Goal: Book appointment/travel/reservation

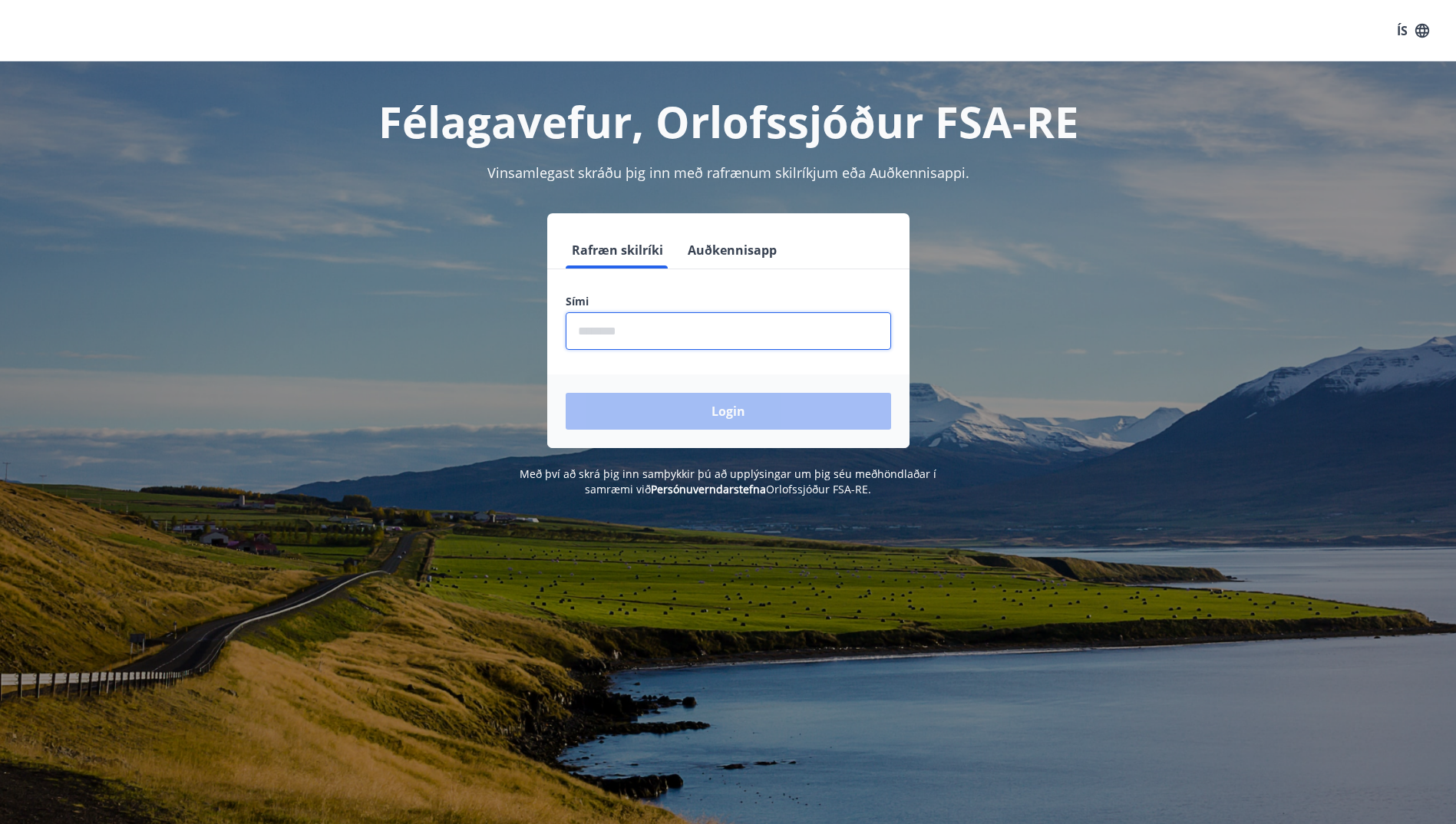
click at [638, 340] on input "phone" at bounding box center [728, 331] width 325 height 38
type input "********"
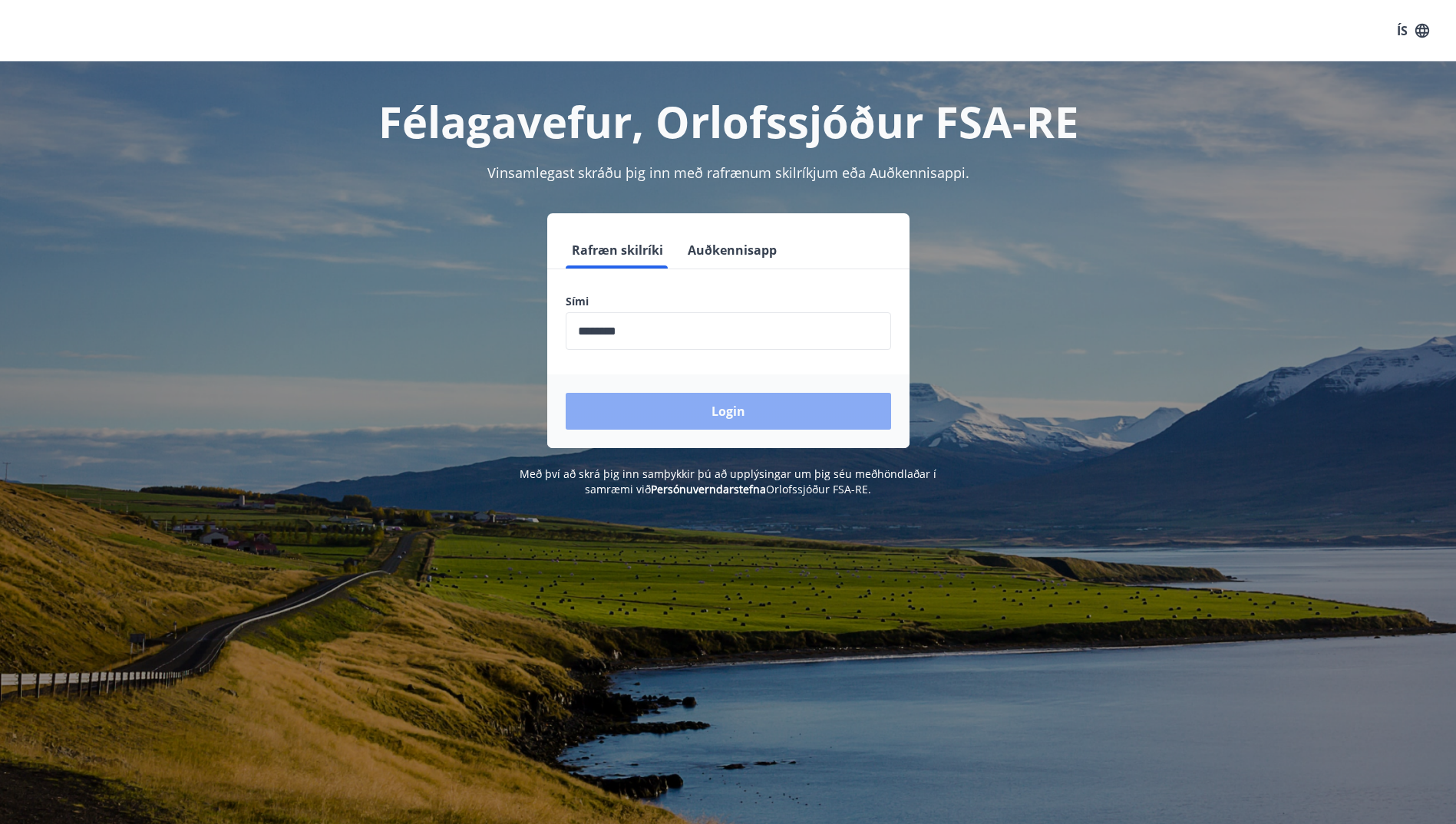
click at [668, 412] on button "Login" at bounding box center [728, 412] width 325 height 37
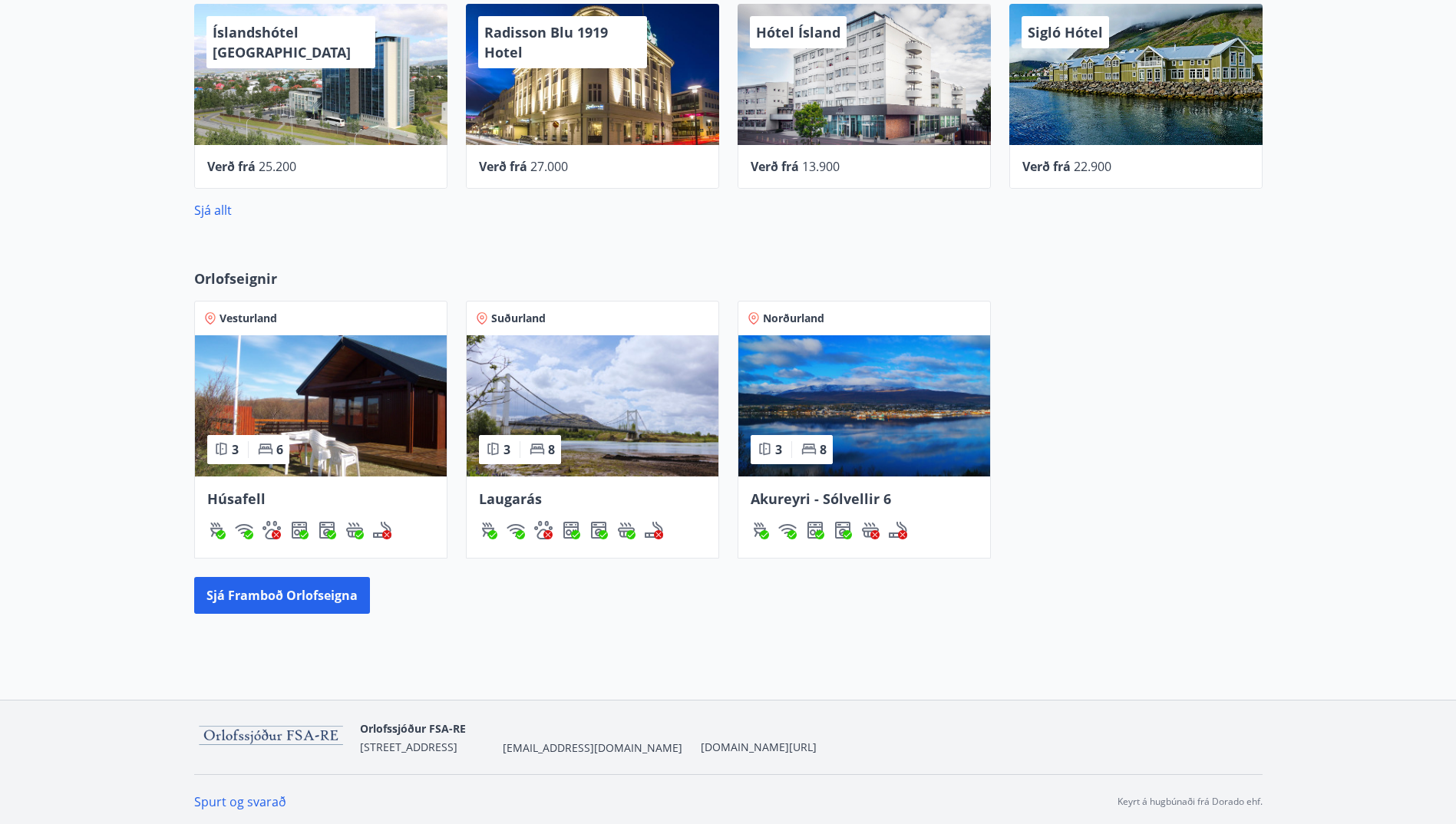
scroll to position [627, 0]
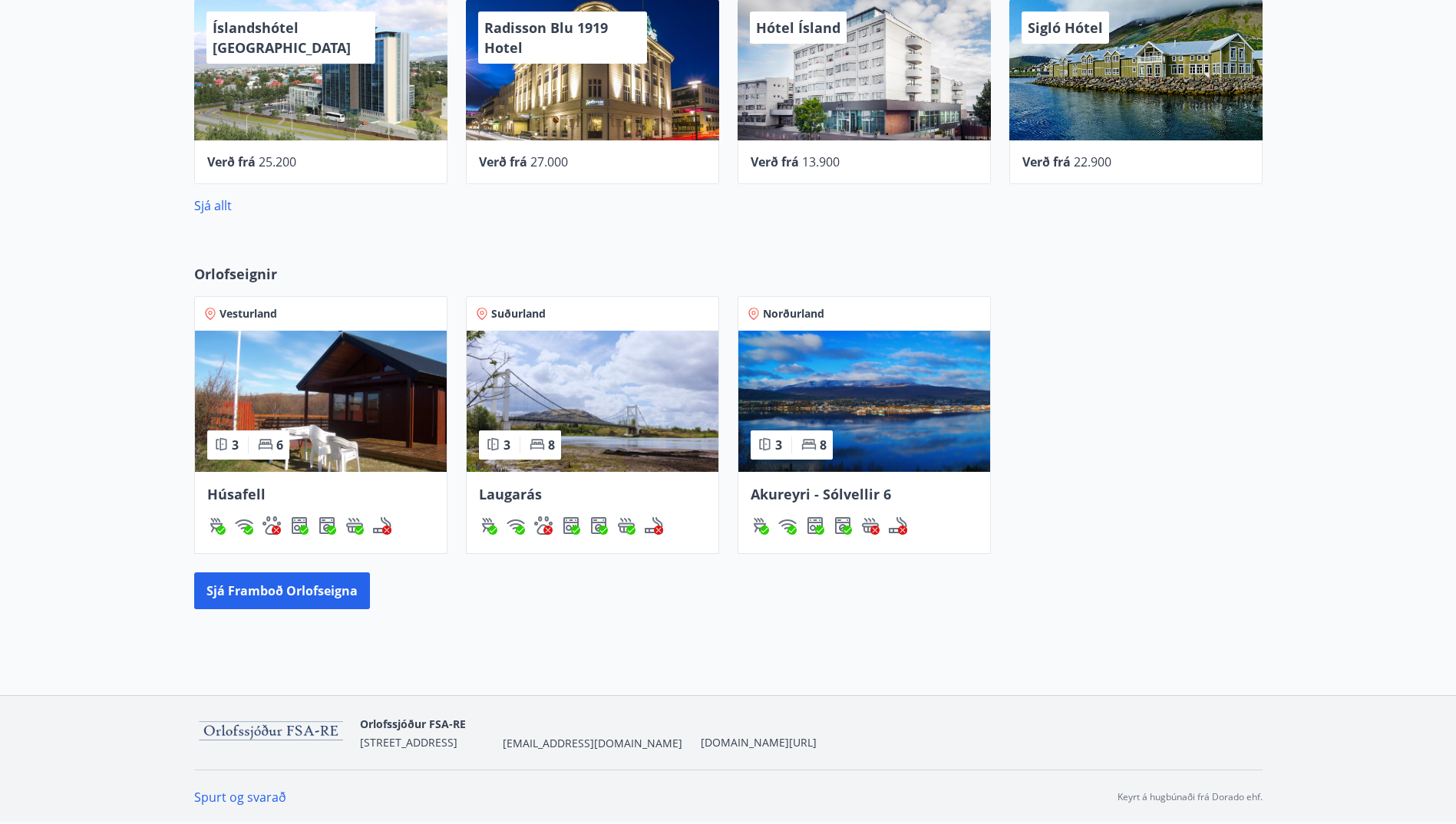
click at [550, 502] on div "Laugarás" at bounding box center [592, 494] width 228 height 20
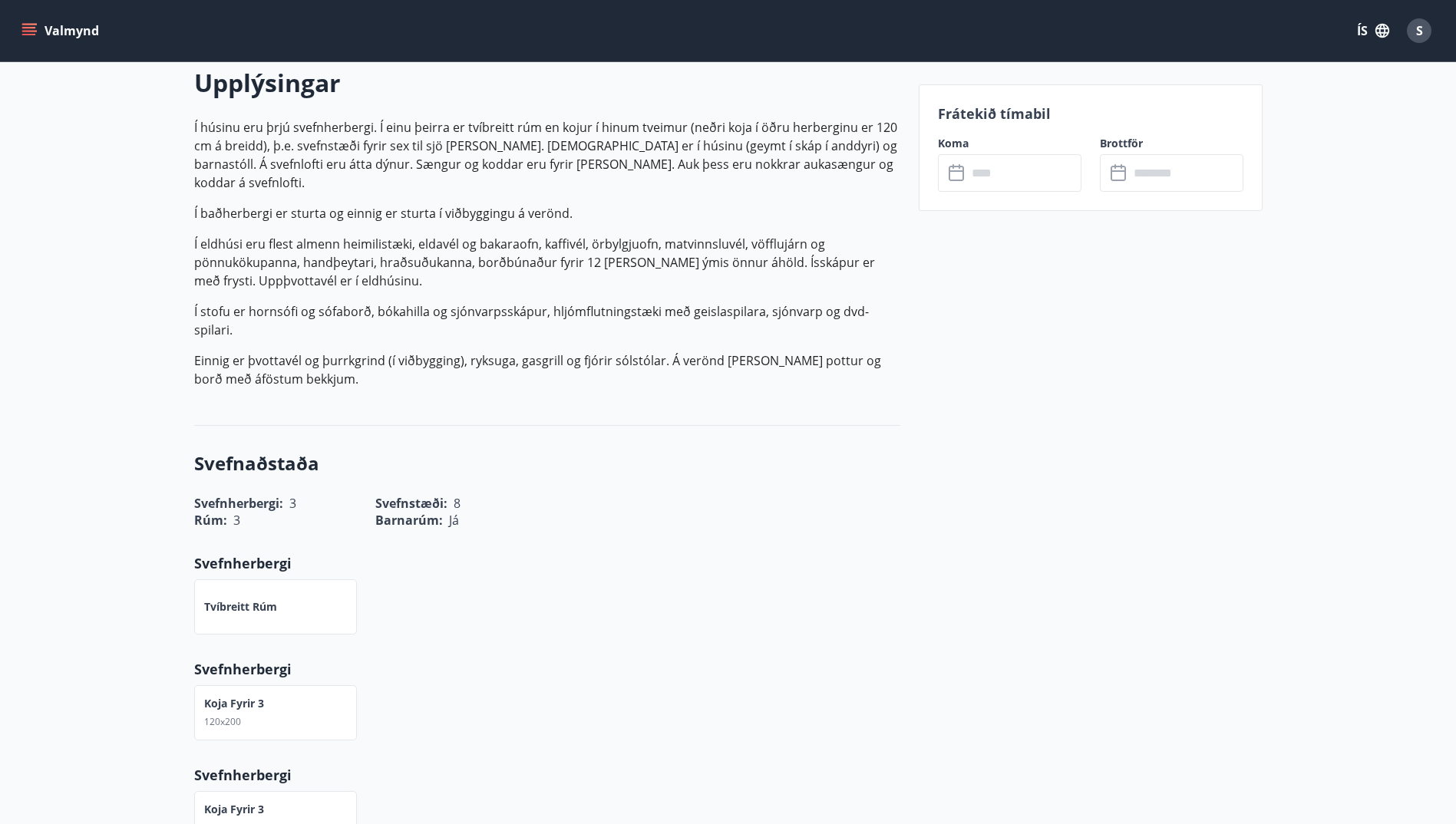
scroll to position [461, 0]
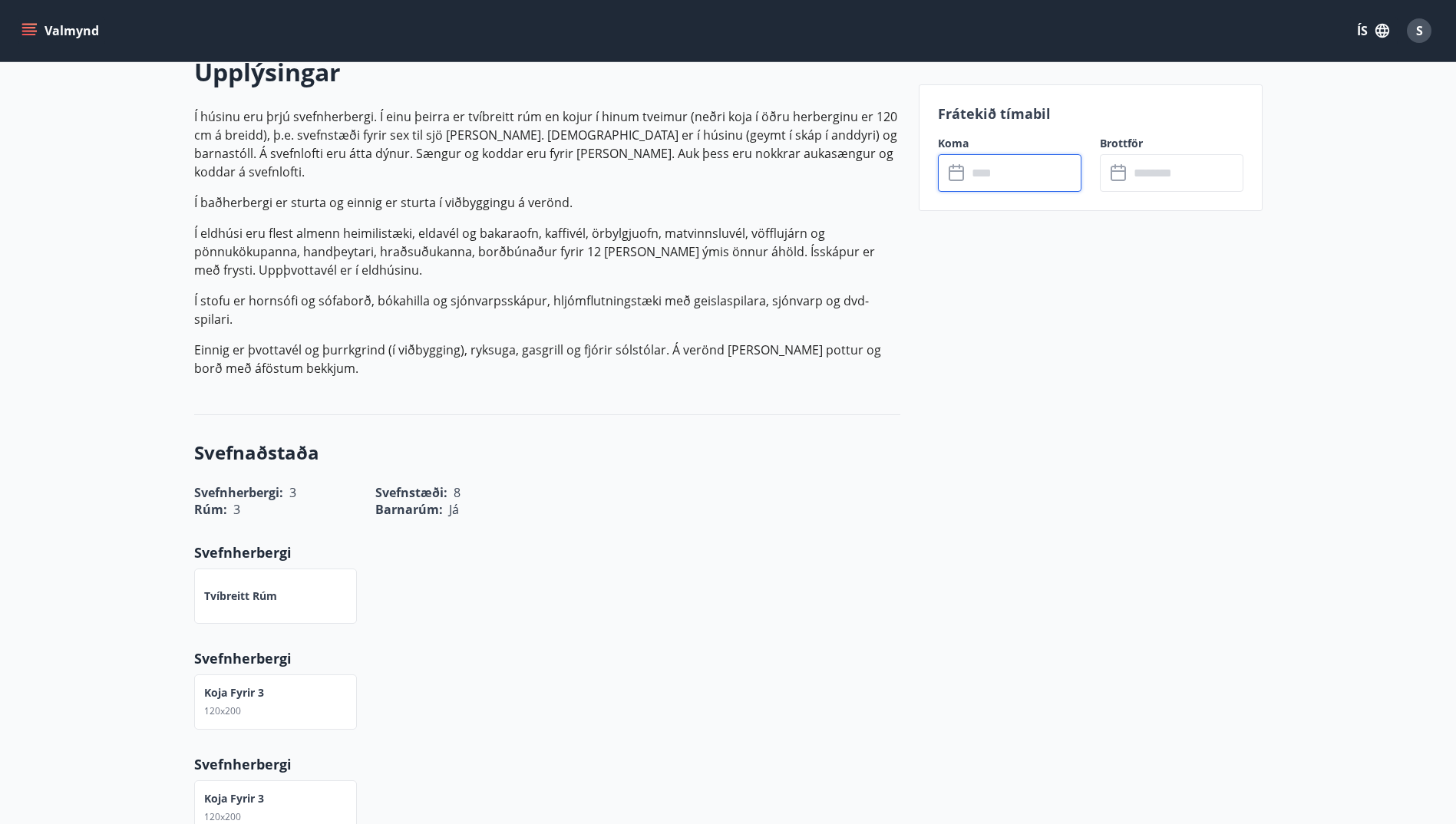
click at [992, 181] on input "text" at bounding box center [1024, 174] width 115 height 38
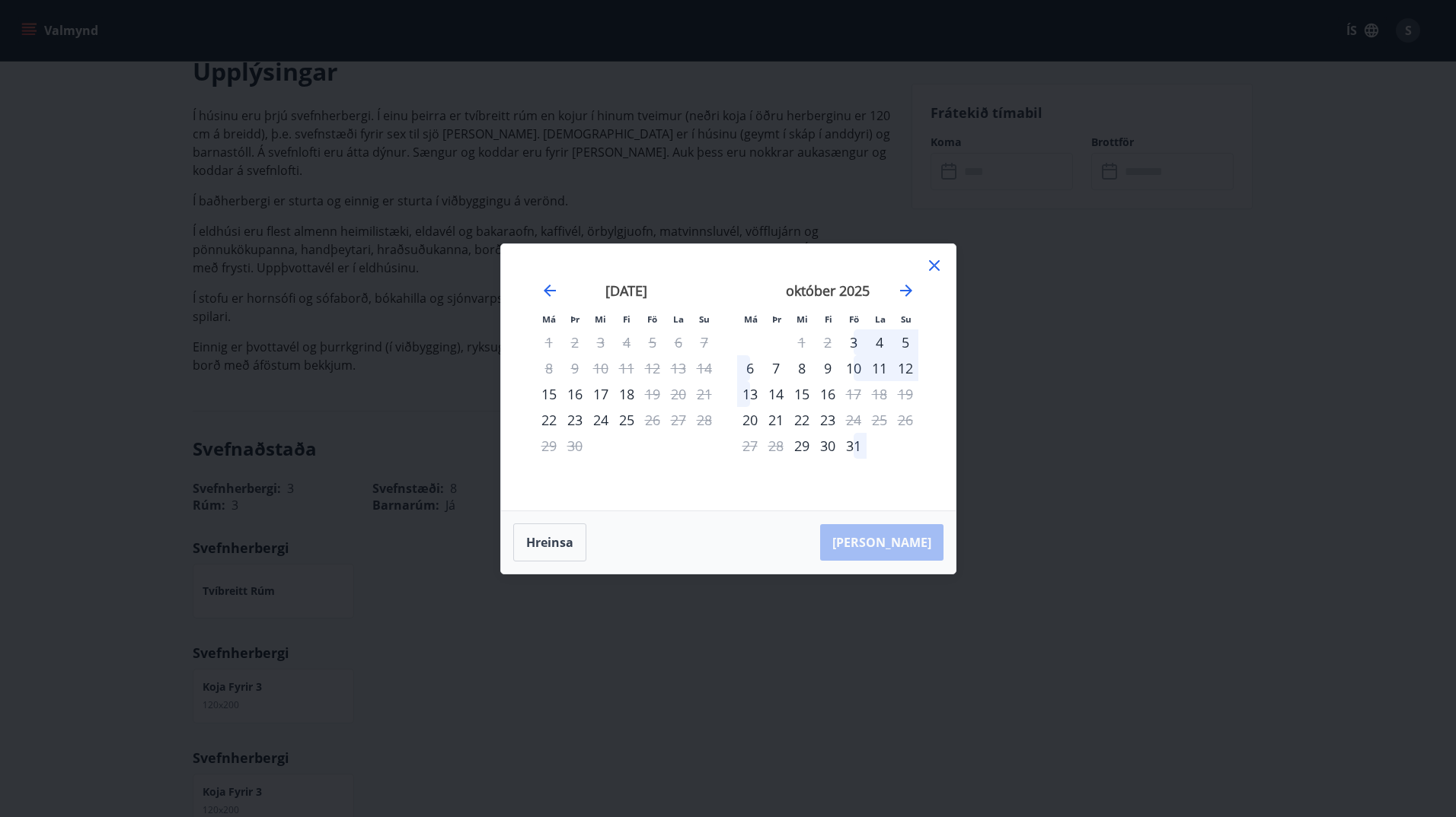
click at [938, 265] on icon at bounding box center [934, 265] width 18 height 18
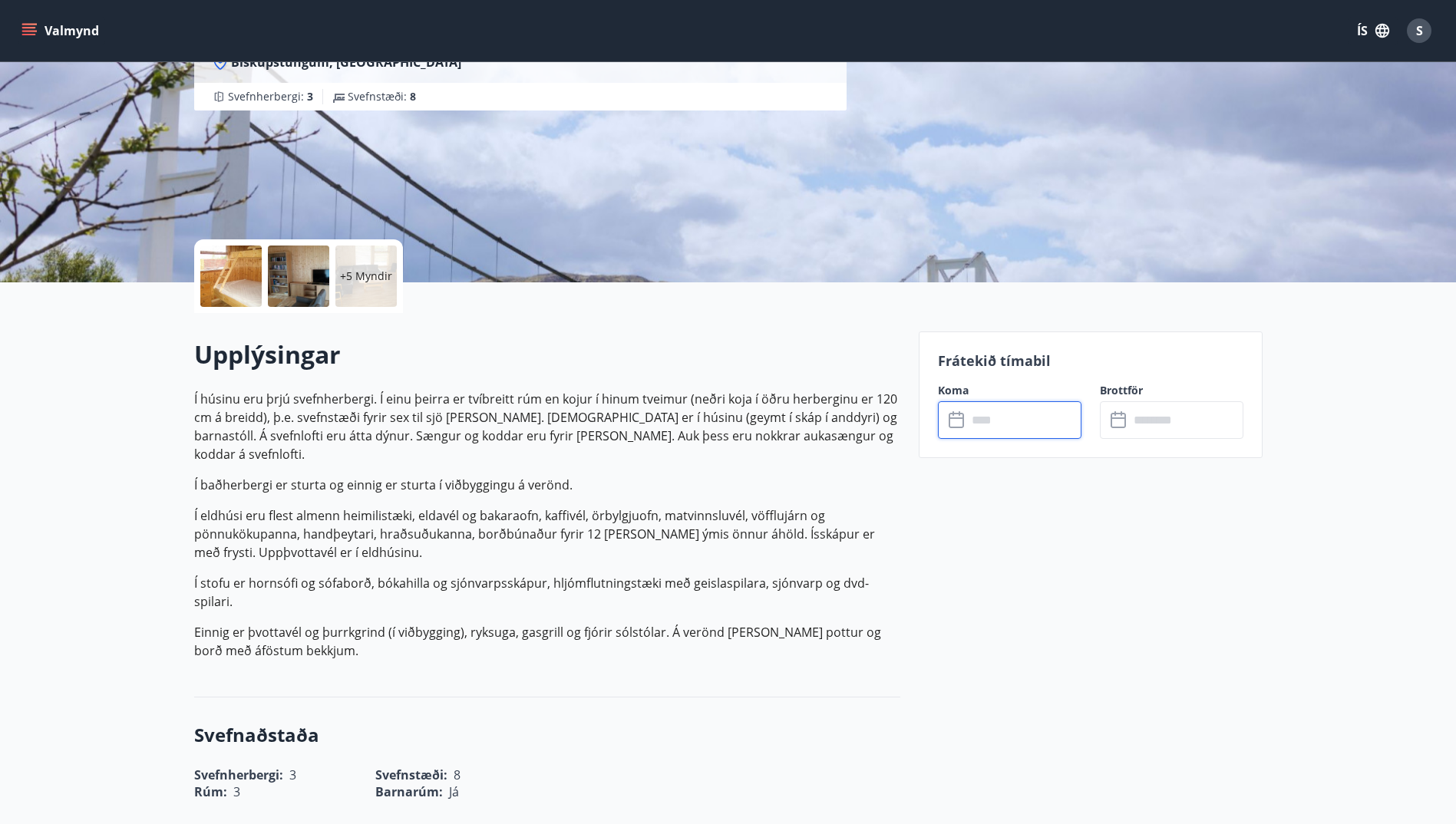
scroll to position [154, 0]
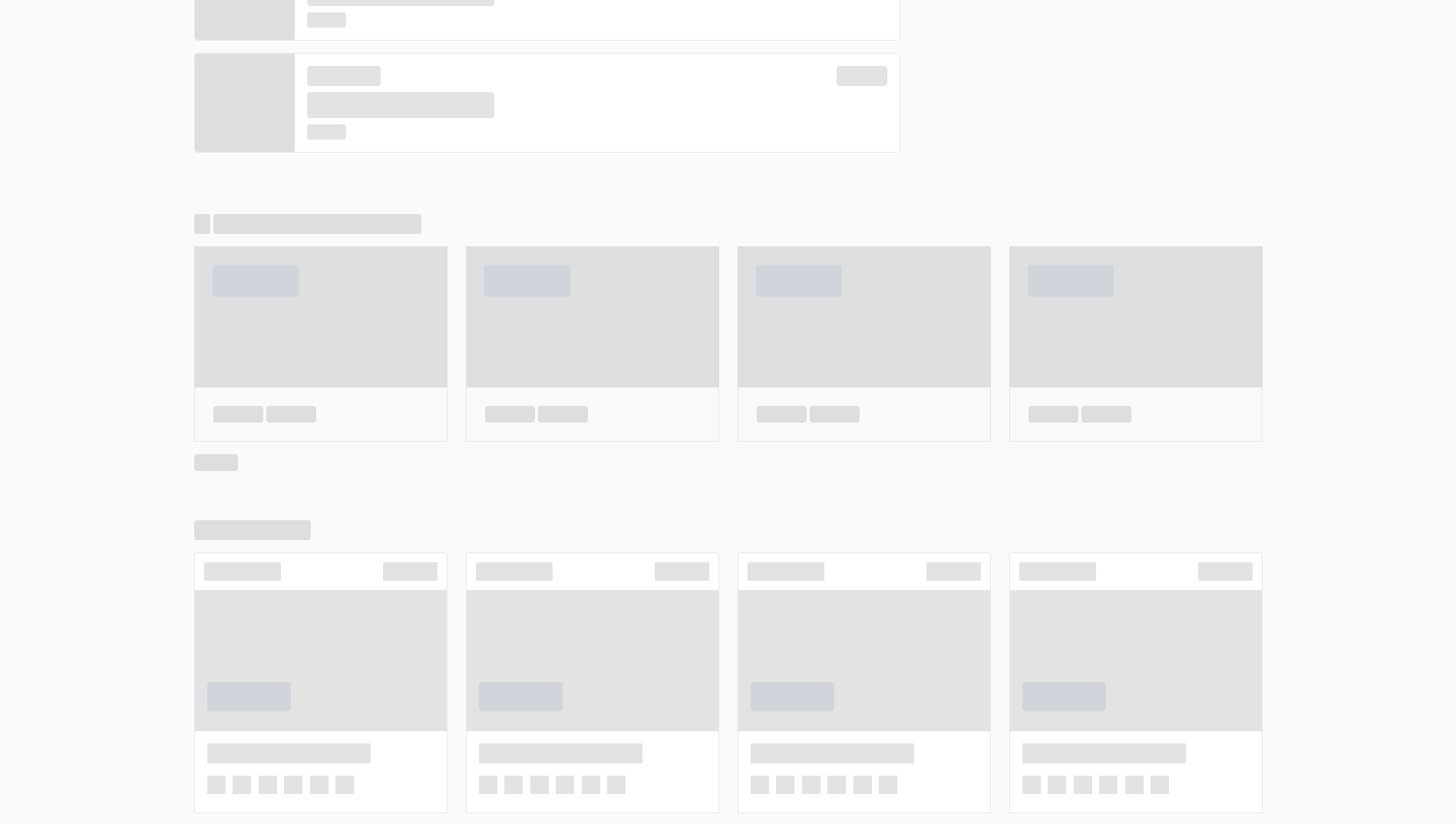
scroll to position [627, 0]
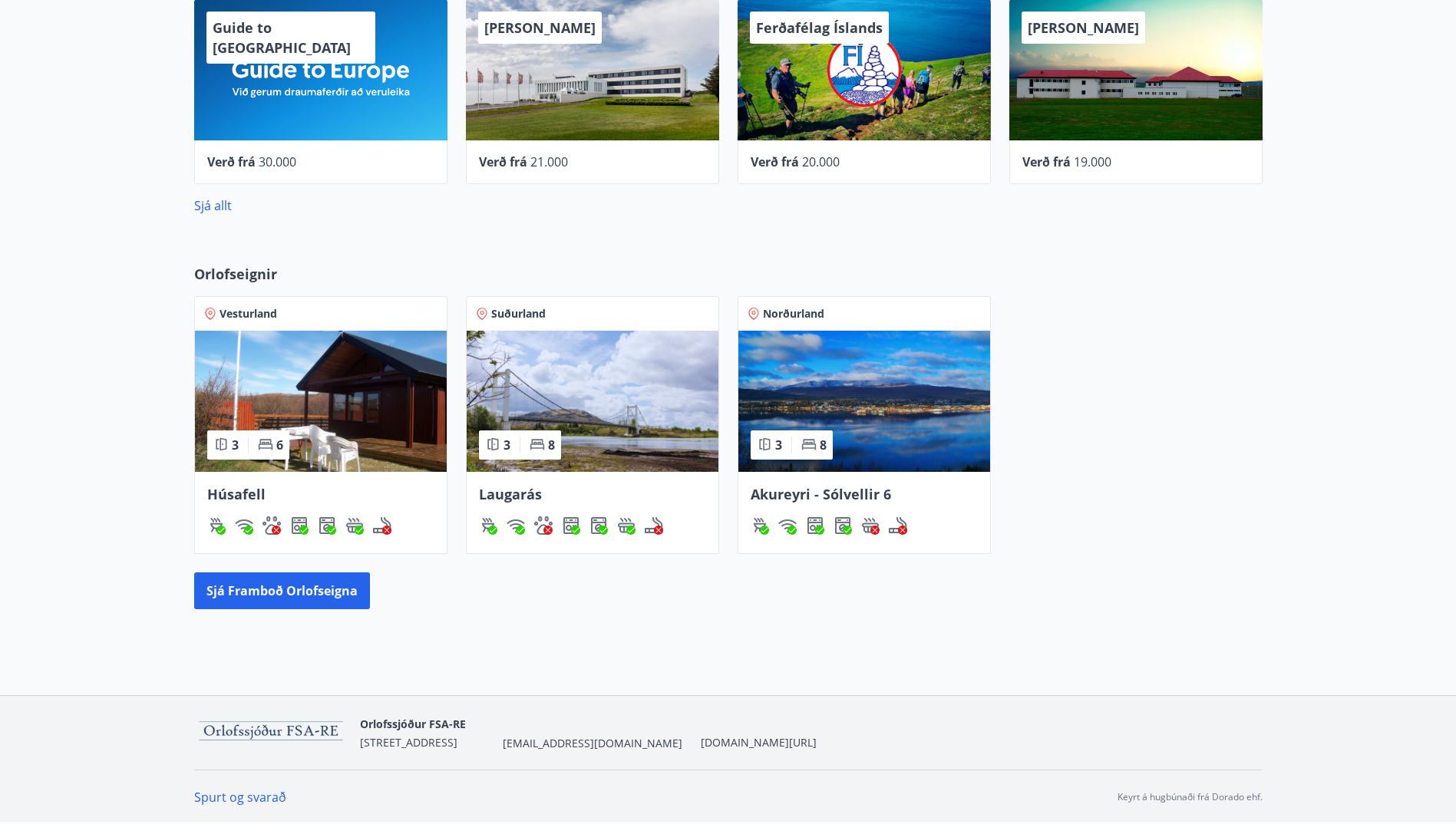
click at [369, 399] on img at bounding box center [321, 401] width 252 height 141
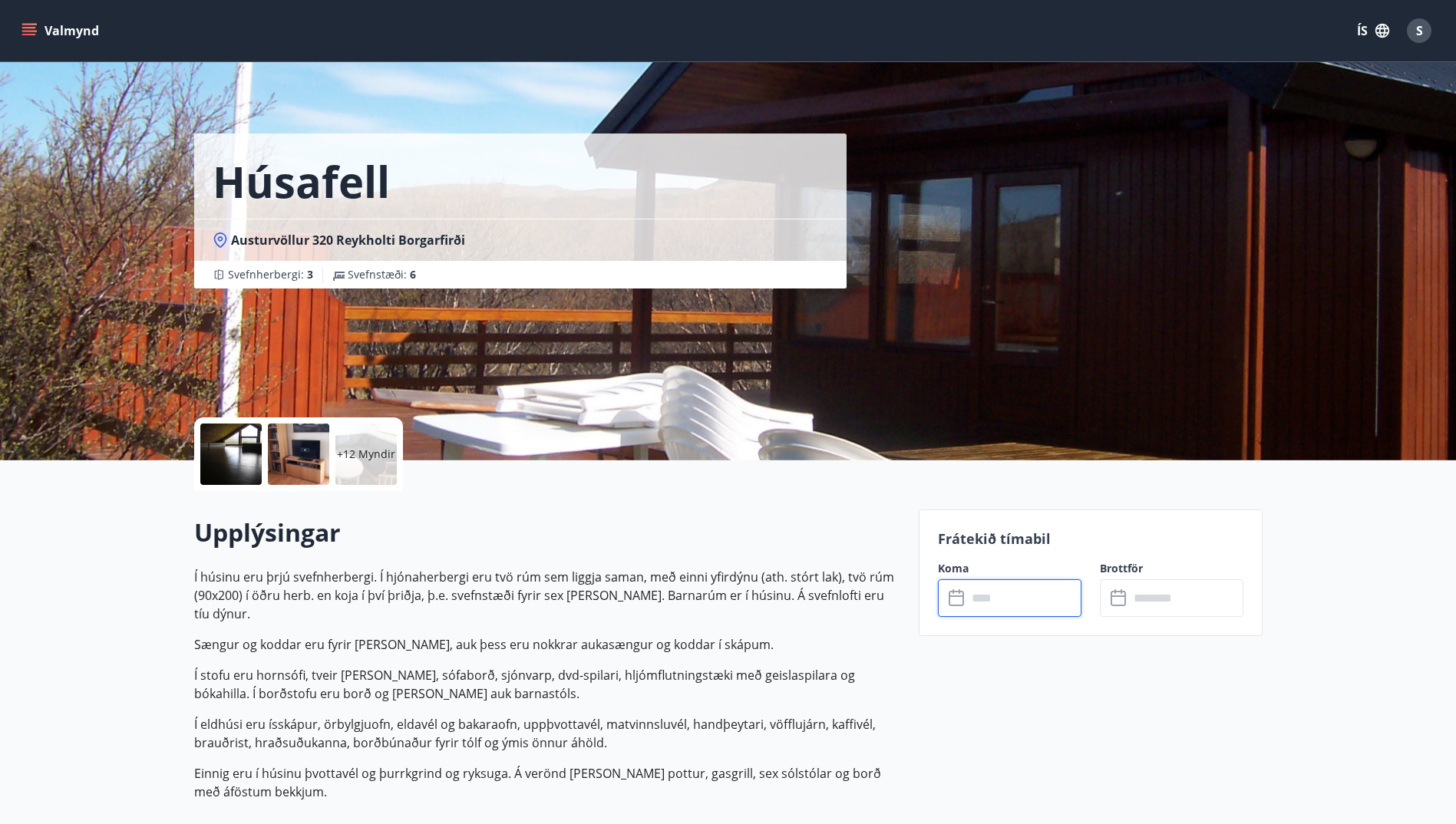
click at [1001, 604] on input "text" at bounding box center [1024, 598] width 115 height 38
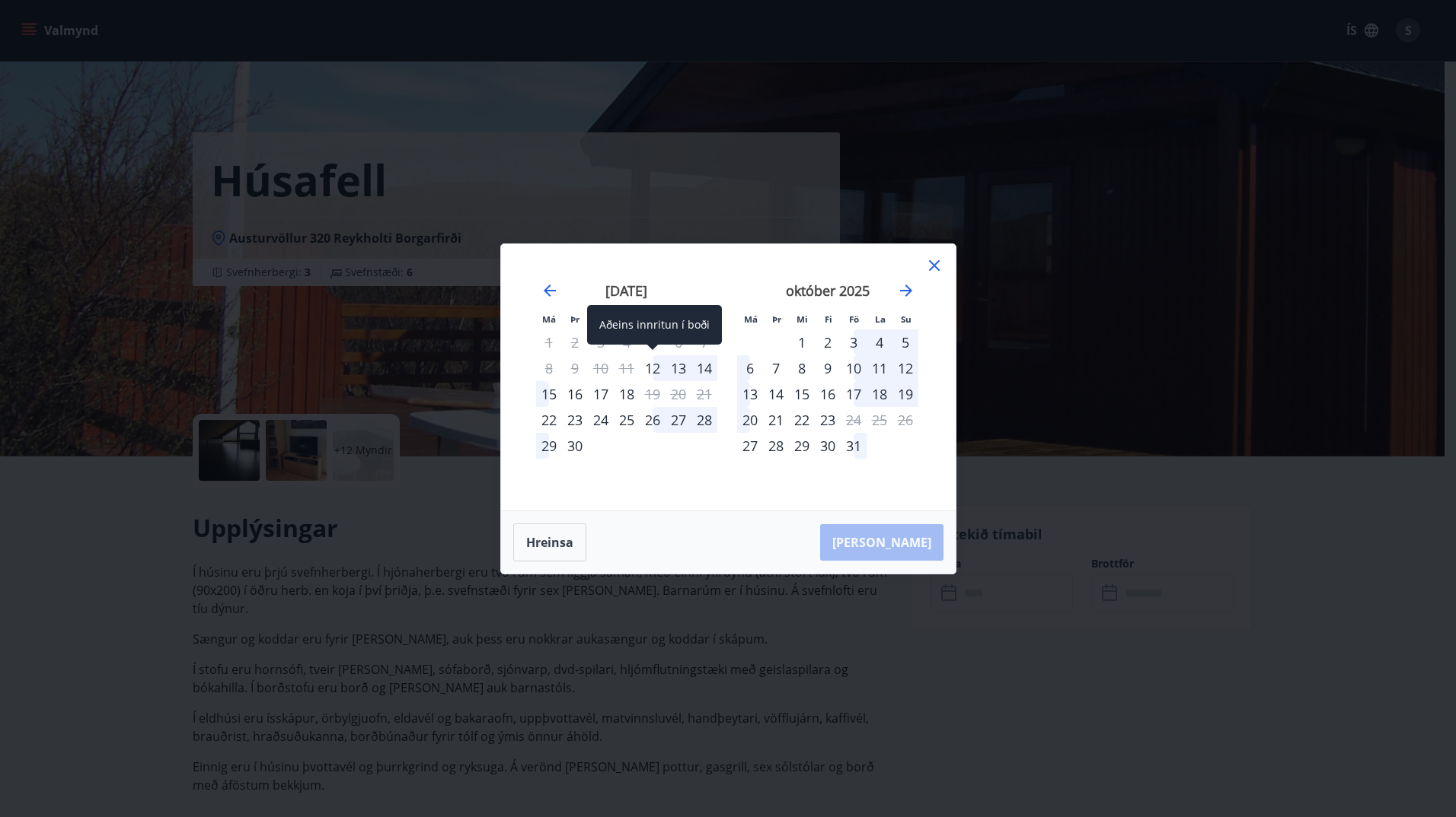
click at [655, 364] on div "12" at bounding box center [653, 369] width 26 height 26
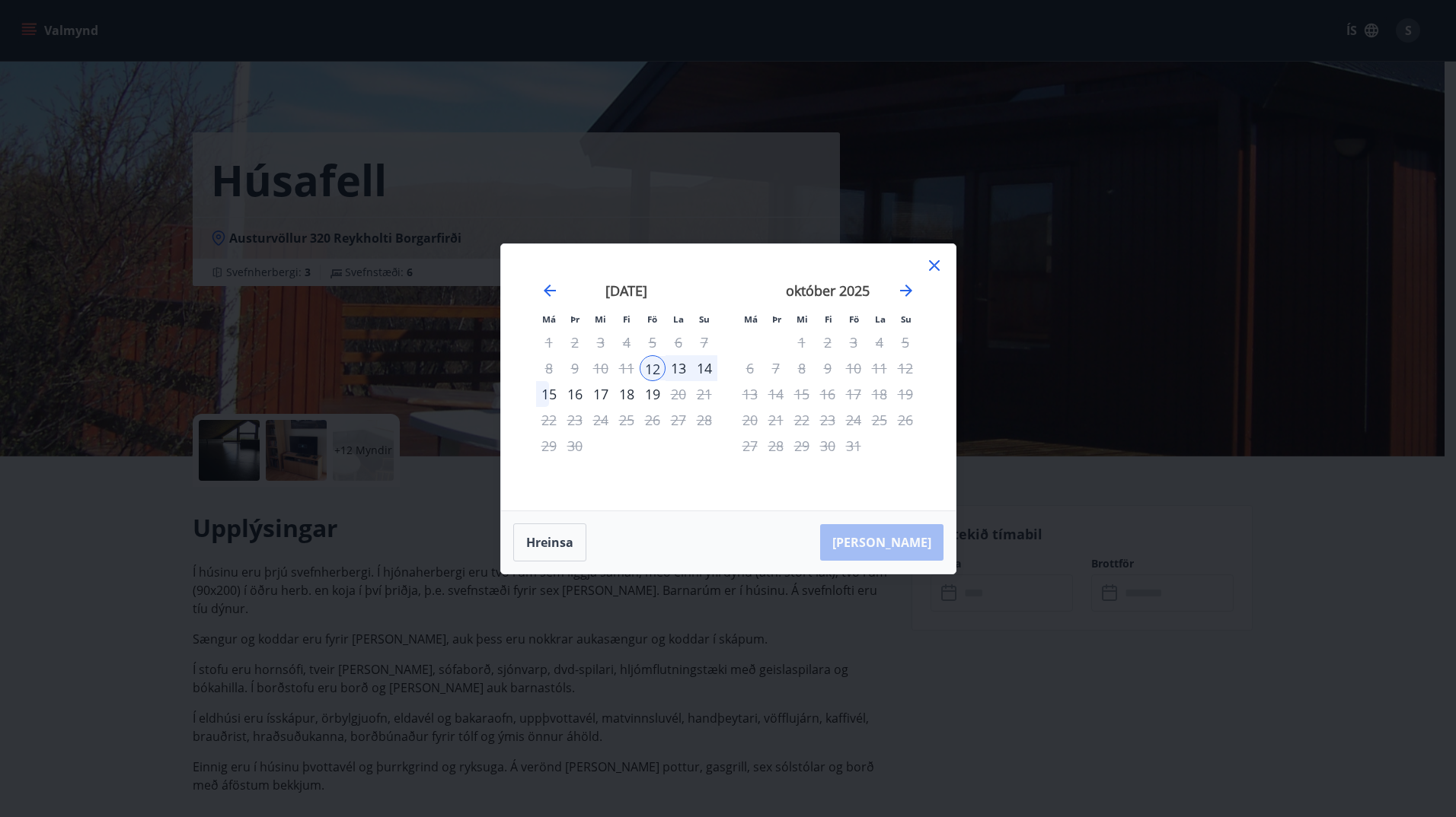
click at [553, 397] on div "15" at bounding box center [549, 395] width 26 height 26
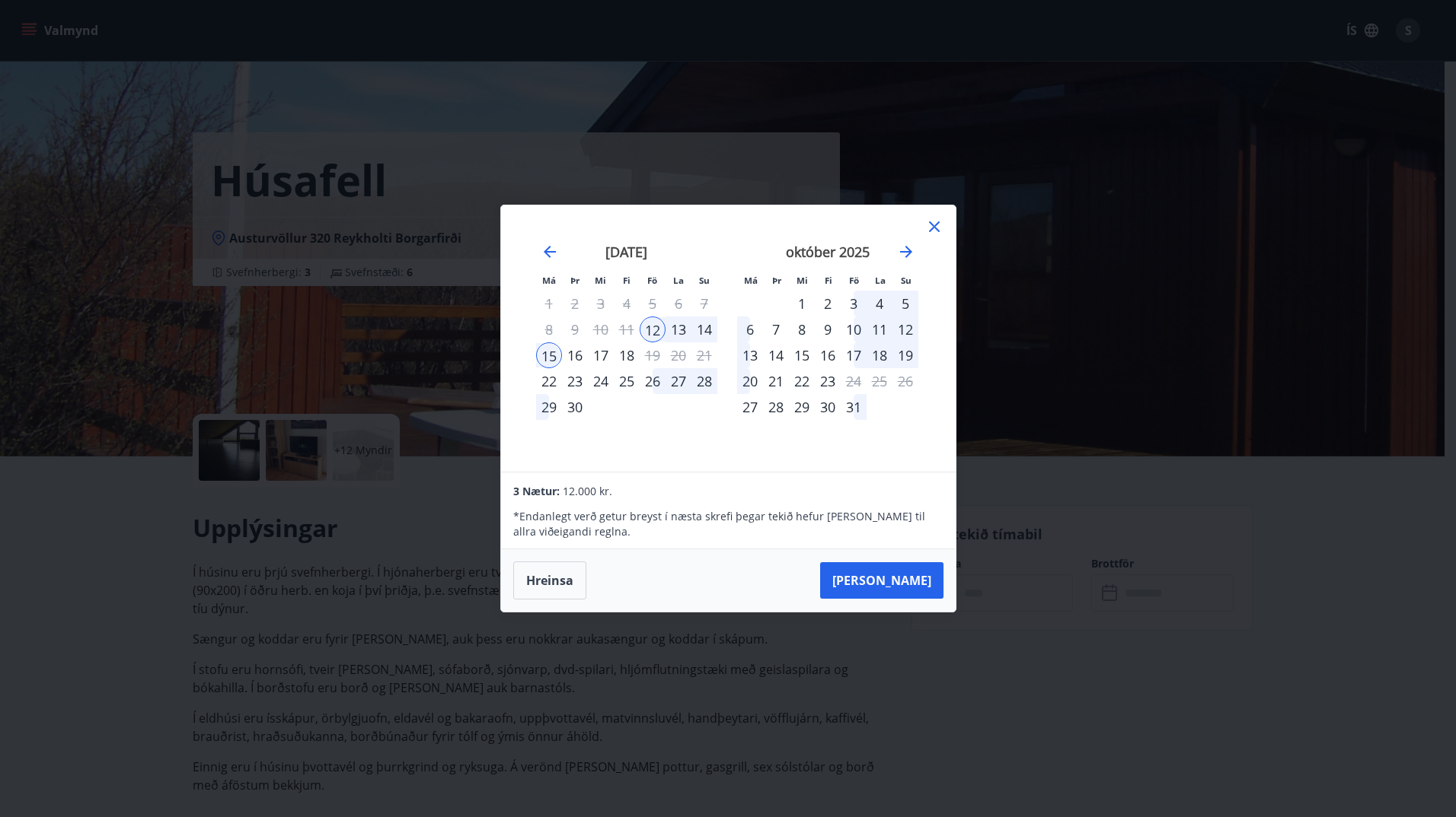
click at [940, 229] on icon at bounding box center [934, 227] width 18 height 18
